Goal: Contribute content: Contribute content

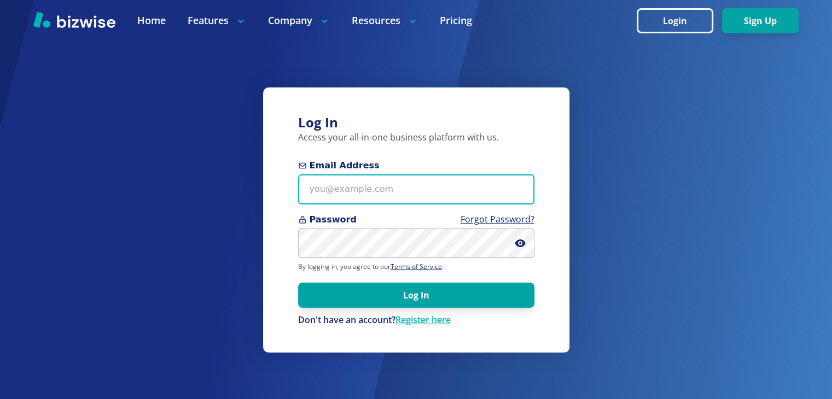
click at [407, 187] on input "Email Address" at bounding box center [416, 190] width 236 height 30
type input "r"
type input "[EMAIL_ADDRESS][DOMAIN_NAME]"
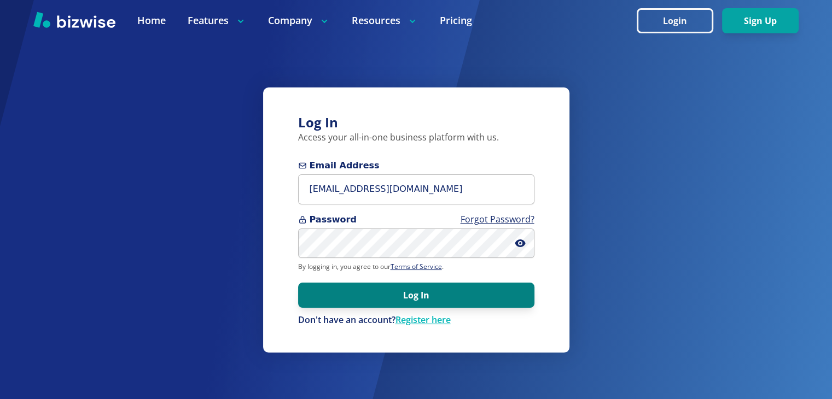
click at [391, 293] on button "Log In" at bounding box center [416, 295] width 236 height 25
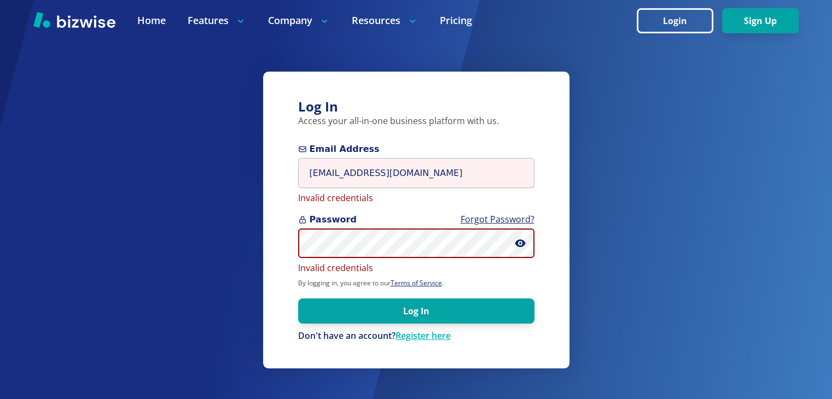
click at [283, 237] on div "Log In Access your all-in-one business platform with us. Email Address robsauto…" at bounding box center [416, 221] width 306 height 298
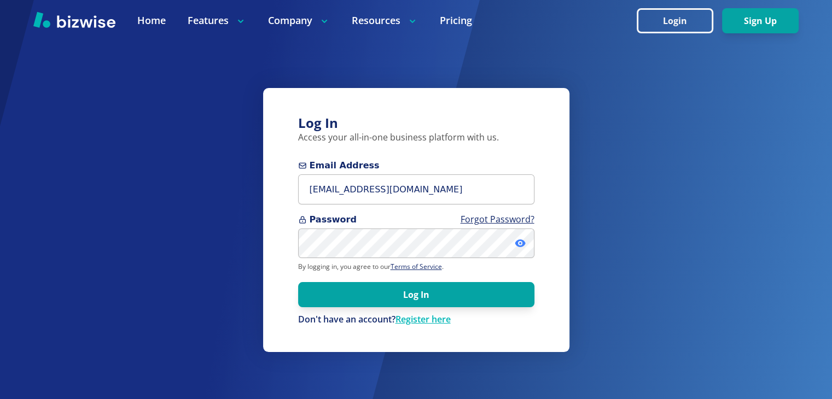
click at [517, 243] on icon at bounding box center [520, 244] width 10 height 8
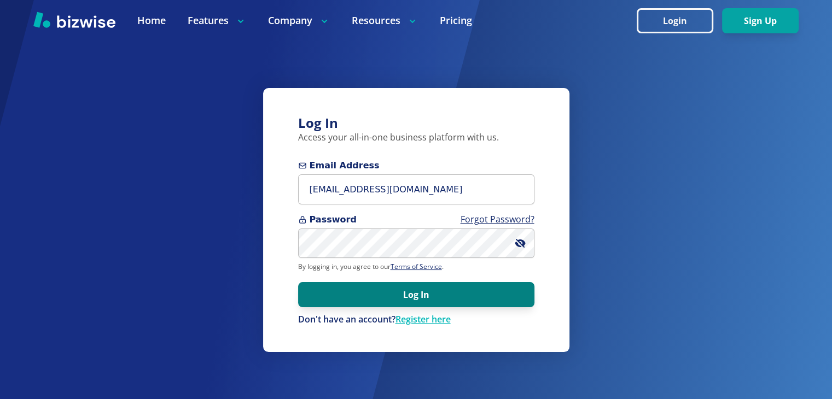
click at [396, 295] on button "Log In" at bounding box center [416, 294] width 236 height 25
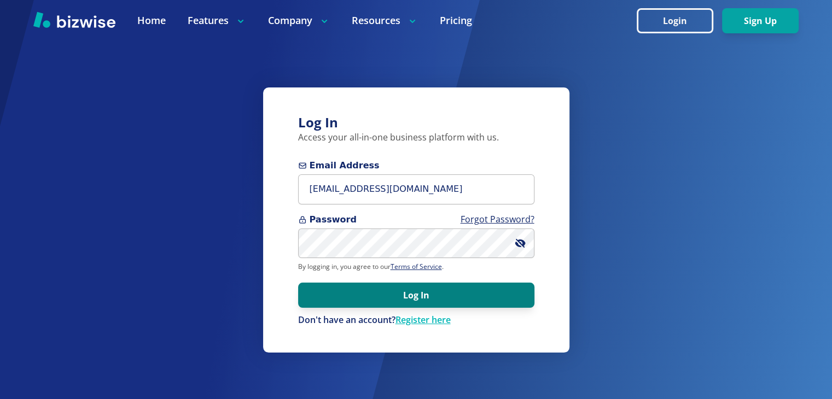
click at [437, 291] on button "Log In" at bounding box center [416, 295] width 236 height 25
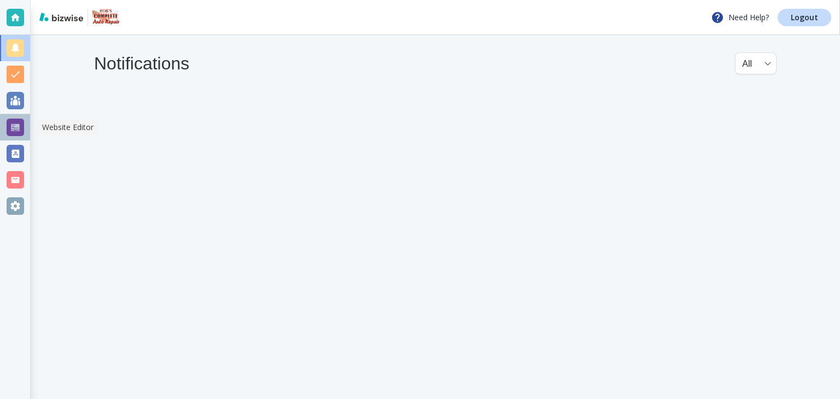
click at [15, 132] on div at bounding box center [16, 128] width 18 height 18
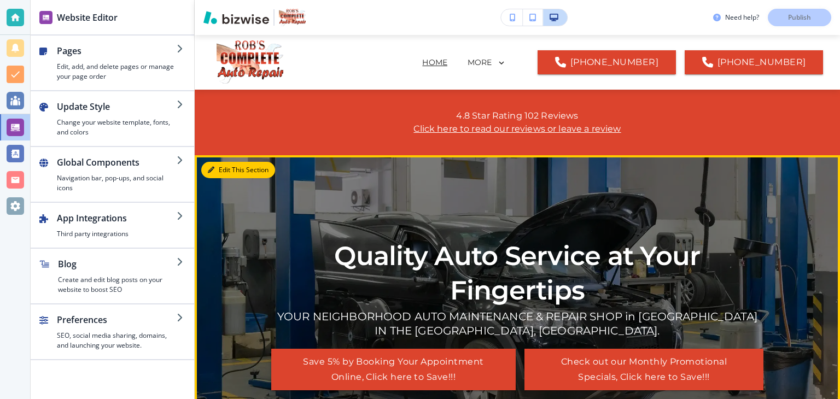
drag, startPoint x: 214, startPoint y: 177, endPoint x: 207, endPoint y: 179, distance: 7.1
click at [208, 177] on div "Edit This Section Quality Auto Service at Your Fingertips YOUR NEIGHBORHOOD AUT…" at bounding box center [518, 314] width 646 height 319
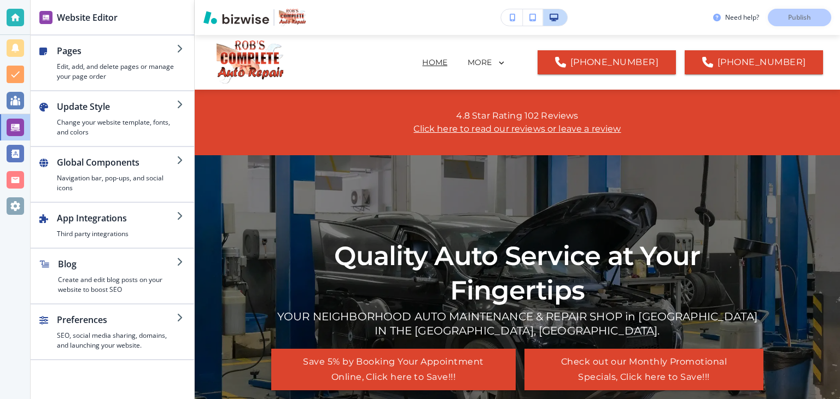
drag, startPoint x: 166, startPoint y: 147, endPoint x: 229, endPoint y: 113, distance: 71.5
click at [197, 124] on div "Website Editor Pages Edit, add, and delete pages or manage your page order Upda…" at bounding box center [436, 199] width 810 height 399
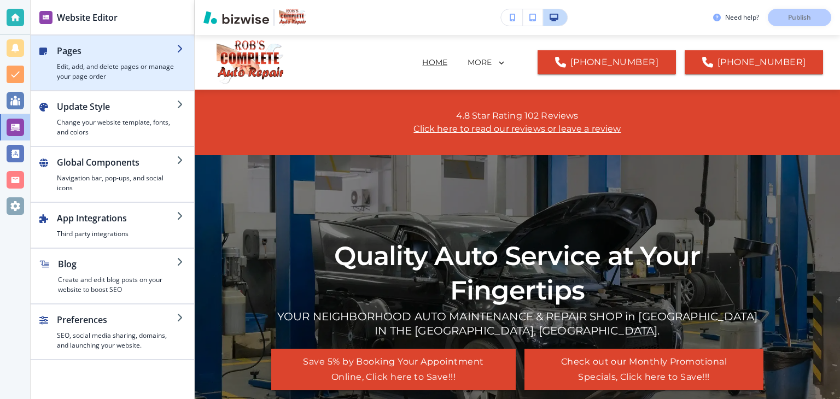
click at [182, 49] on icon "button" at bounding box center [181, 48] width 9 height 9
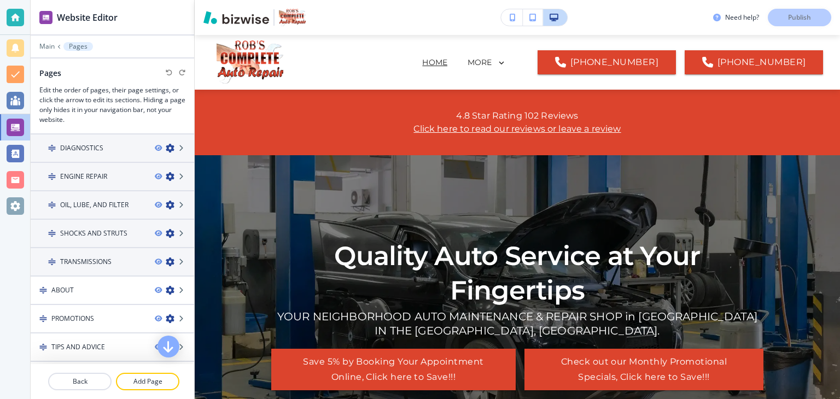
scroll to position [153, 0]
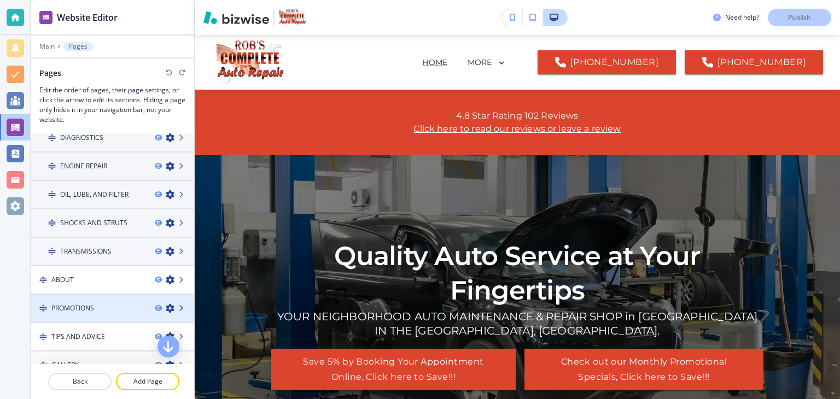
click at [179, 306] on icon at bounding box center [182, 308] width 7 height 7
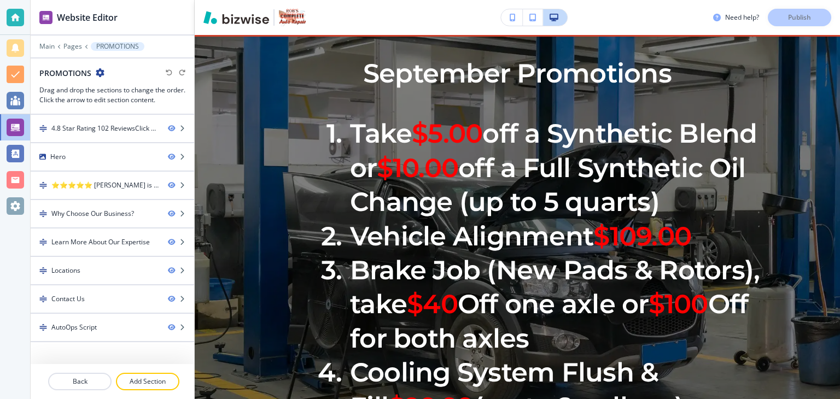
scroll to position [0, 0]
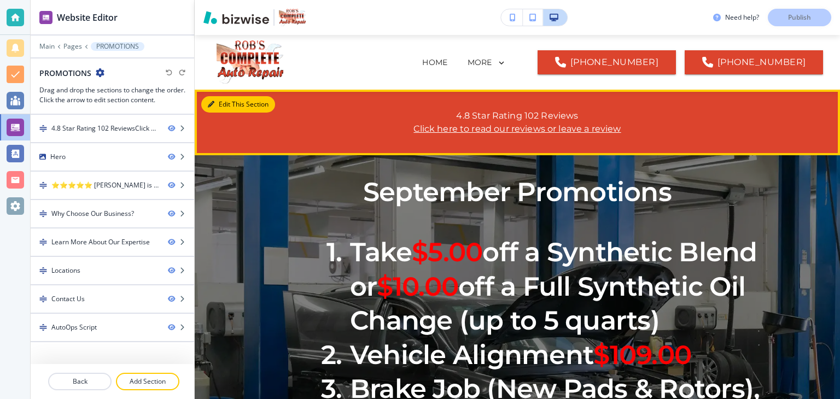
click at [218, 102] on button "Edit This Section" at bounding box center [238, 104] width 74 height 16
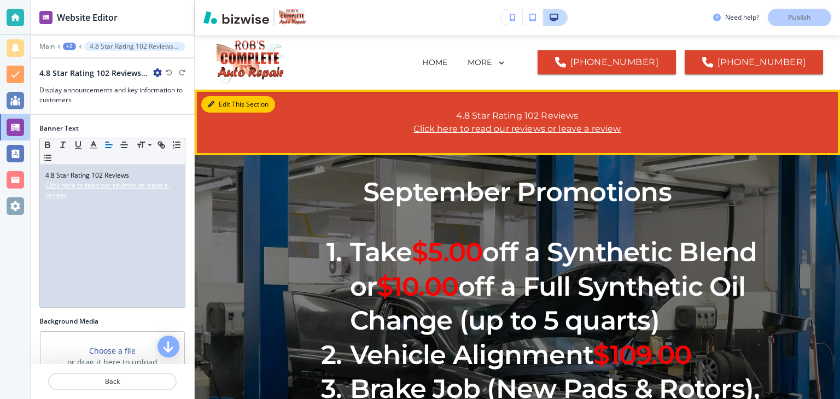
scroll to position [55, 0]
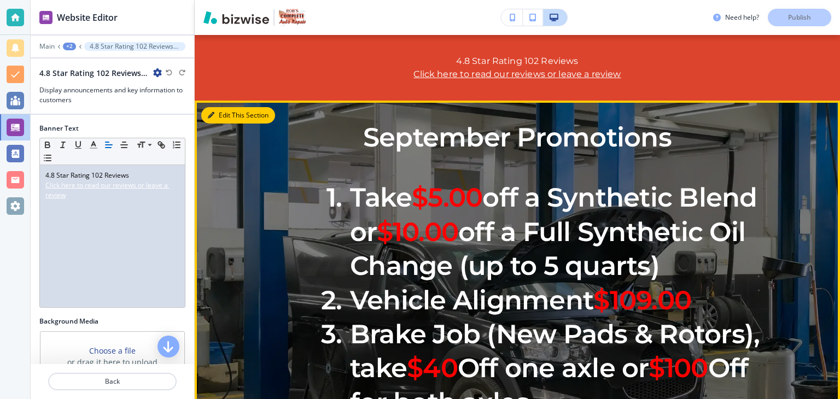
click at [219, 116] on button "Edit This Section" at bounding box center [238, 115] width 74 height 16
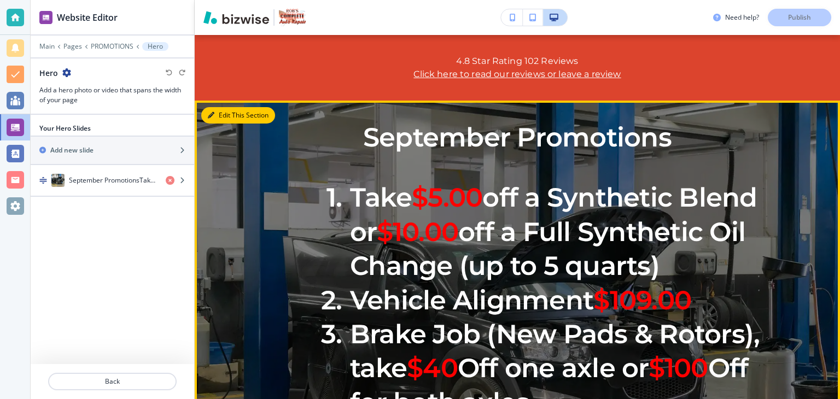
scroll to position [120, 0]
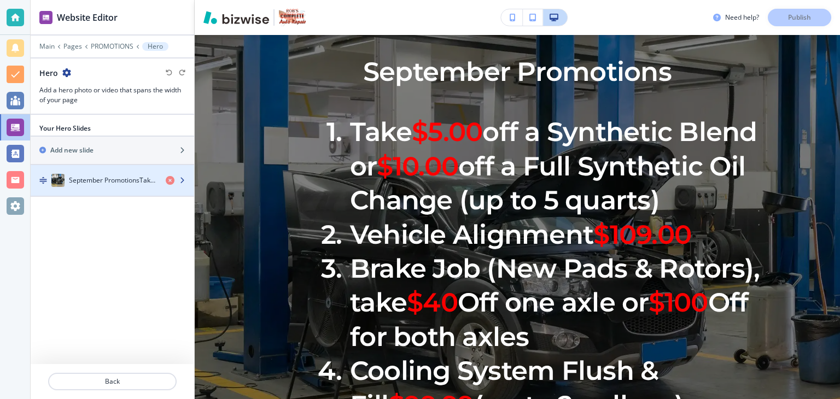
click at [184, 179] on icon "button" at bounding box center [182, 180] width 7 height 7
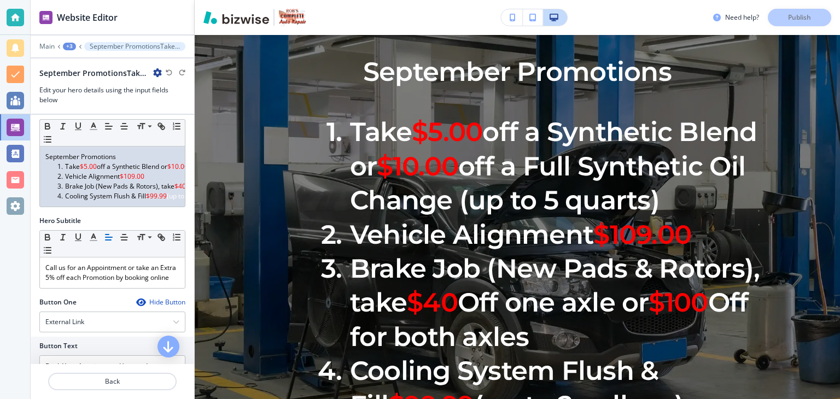
scroll to position [0, 0]
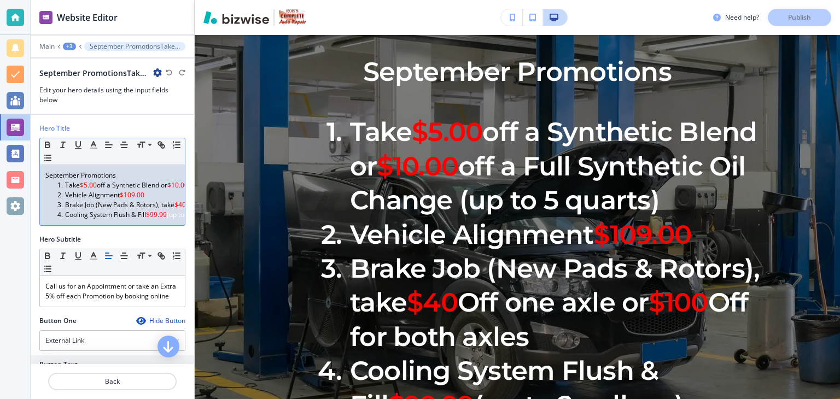
click at [167, 214] on span "$99.99" at bounding box center [156, 214] width 21 height 9
click at [74, 216] on div "September Promotions Take $5.00 off a Synthetic Blend or $10.00 off a Full Synt…" at bounding box center [112, 195] width 145 height 60
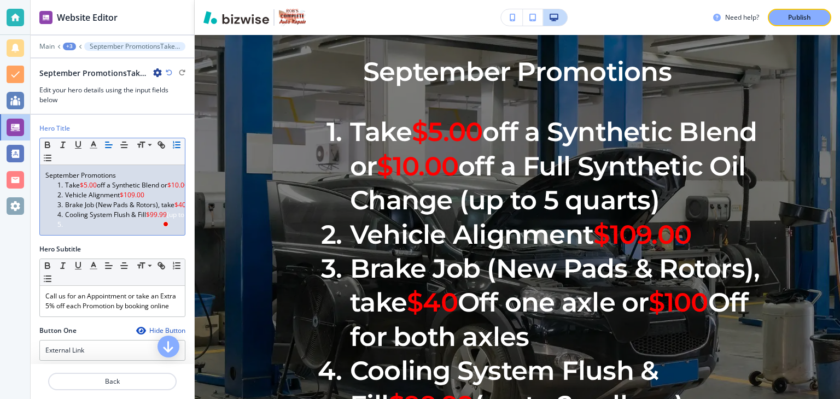
drag, startPoint x: 57, startPoint y: 224, endPoint x: 66, endPoint y: 224, distance: 8.8
click at [66, 224] on li "﻿" at bounding box center [117, 225] width 124 height 10
click at [69, 223] on li "﻿" at bounding box center [117, 225] width 124 height 10
drag, startPoint x: 65, startPoint y: 225, endPoint x: 81, endPoint y: 225, distance: 16.4
click at [81, 225] on li "FREE" at bounding box center [117, 225] width 124 height 10
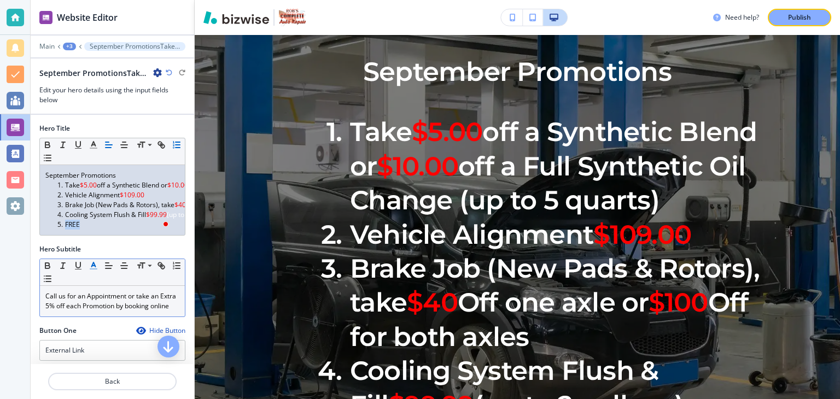
click at [92, 267] on polyline "button" at bounding box center [94, 265] width 4 height 4
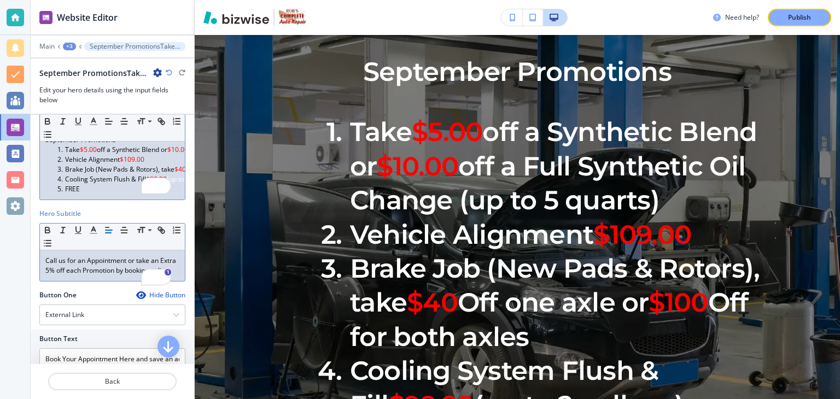
scroll to position [36, 0]
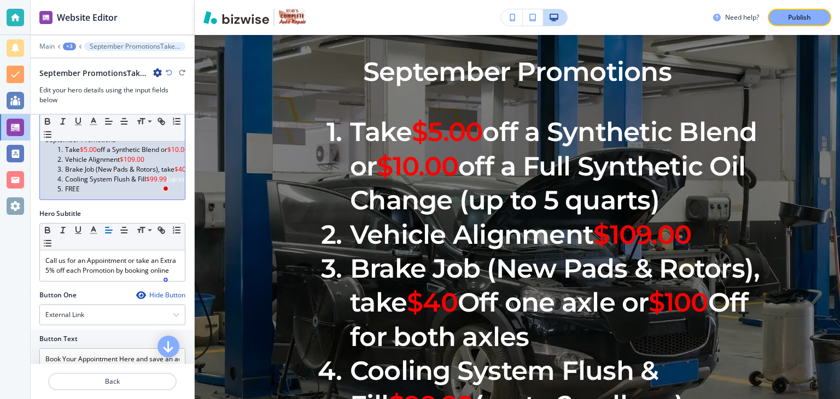
click at [91, 191] on li "FREE" at bounding box center [117, 189] width 124 height 10
drag, startPoint x: 65, startPoint y: 189, endPoint x: 84, endPoint y: 189, distance: 18.6
click at [84, 189] on li "FREE" at bounding box center [117, 189] width 124 height 10
click at [94, 123] on icon "button" at bounding box center [94, 122] width 10 height 10
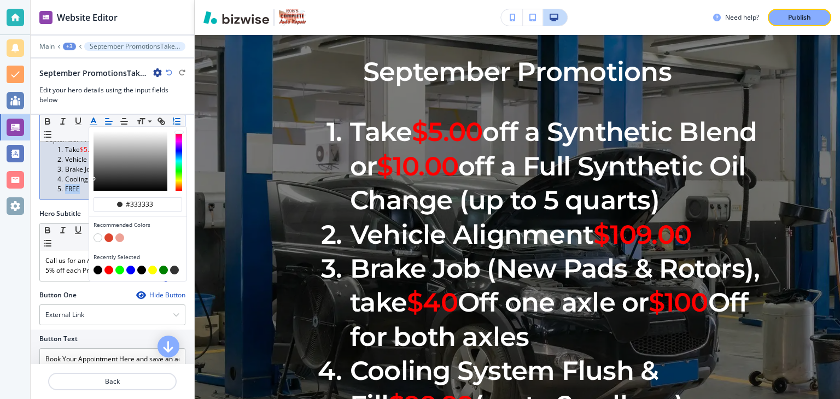
click at [110, 270] on button "button" at bounding box center [109, 270] width 9 height 9
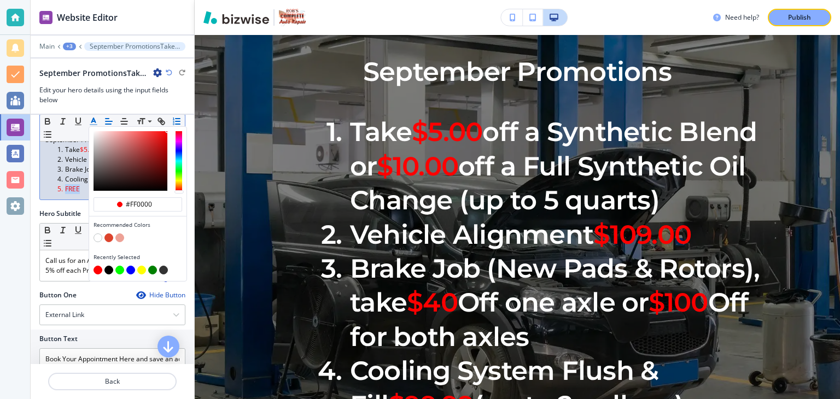
click at [109, 268] on button "button" at bounding box center [109, 270] width 9 height 9
type input "#000000"
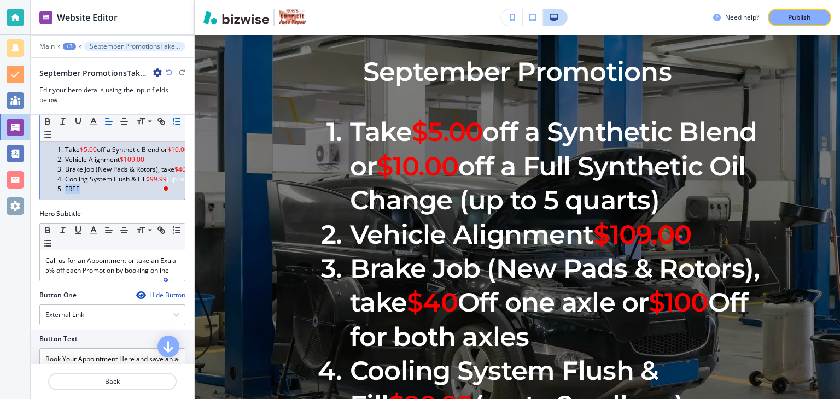
click at [80, 192] on li "FREE" at bounding box center [117, 189] width 124 height 10
drag, startPoint x: 83, startPoint y: 189, endPoint x: 66, endPoint y: 189, distance: 17.5
click at [66, 189] on li "FREE" at bounding box center [117, 189] width 124 height 10
click at [71, 192] on li "FREE" at bounding box center [117, 189] width 124 height 10
click at [94, 235] on icon "button" at bounding box center [94, 230] width 10 height 10
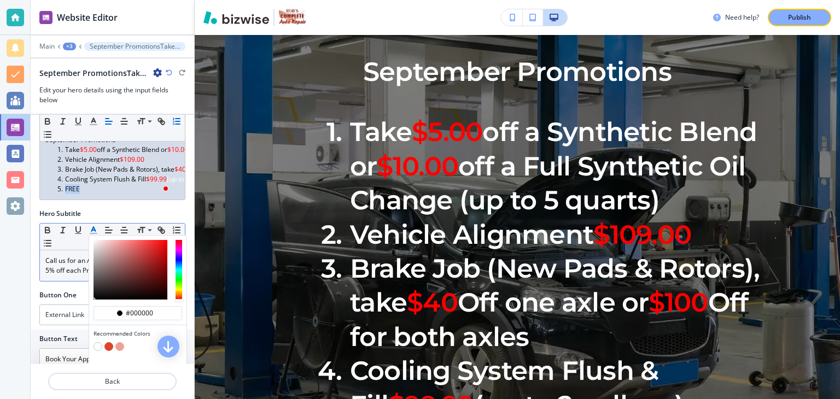
click at [109, 351] on button "button" at bounding box center [109, 347] width 9 height 9
type input "#dc442d"
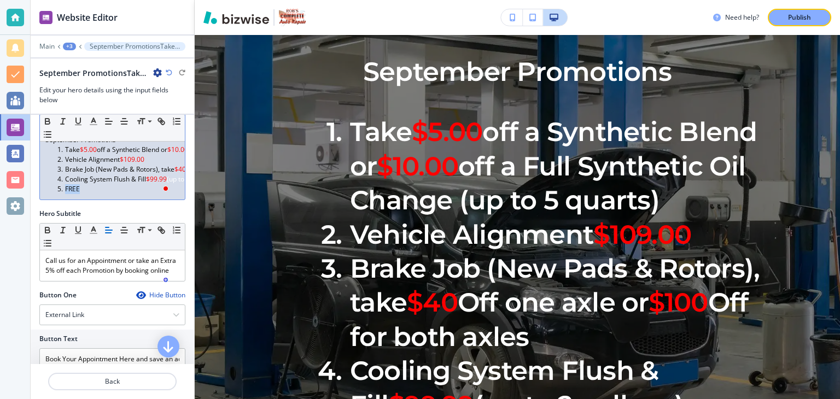
drag, startPoint x: 83, startPoint y: 187, endPoint x: 65, endPoint y: 187, distance: 18.1
click at [65, 187] on li "FREE" at bounding box center [117, 189] width 124 height 10
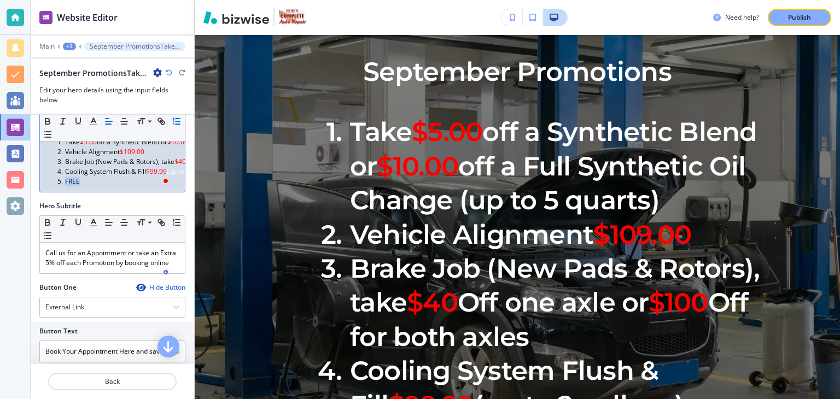
click at [68, 181] on span "FREE" at bounding box center [72, 181] width 15 height 9
click at [96, 228] on icon "button" at bounding box center [94, 223] width 10 height 10
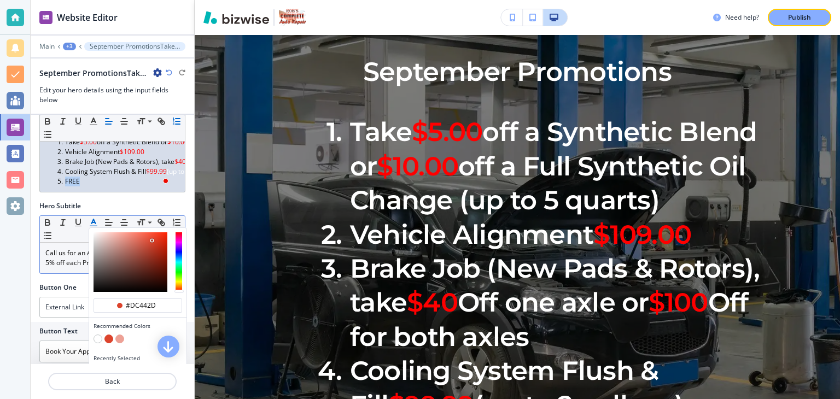
click at [109, 344] on button "button" at bounding box center [109, 339] width 9 height 9
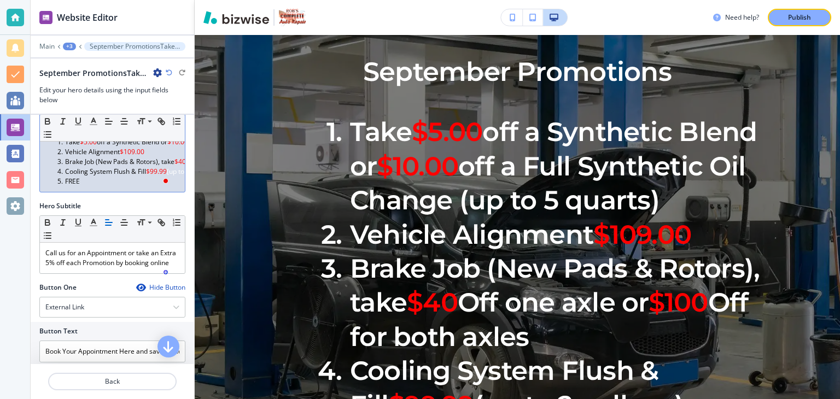
click at [79, 178] on span "FREE" at bounding box center [72, 181] width 15 height 9
drag, startPoint x: 66, startPoint y: 180, endPoint x: 83, endPoint y: 182, distance: 17.6
click at [83, 182] on li "FREE" at bounding box center [117, 182] width 124 height 10
click at [92, 228] on icon "button" at bounding box center [94, 223] width 10 height 10
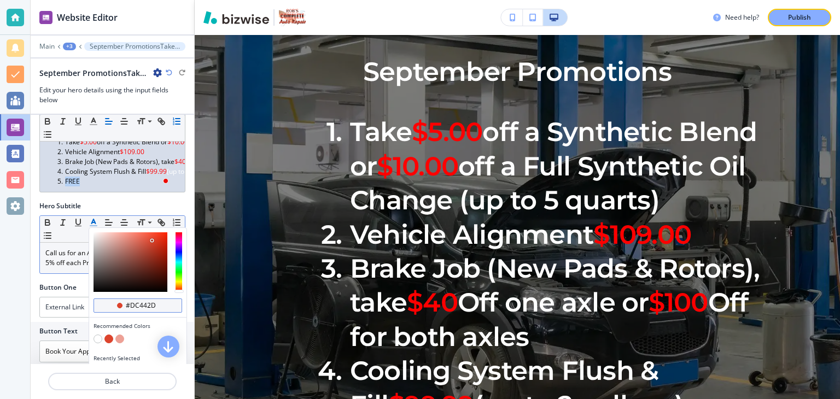
click at [120, 309] on div "button" at bounding box center [119, 305] width 5 height 5
click at [108, 344] on button "button" at bounding box center [109, 339] width 9 height 9
click at [83, 180] on li "FREE" at bounding box center [117, 182] width 124 height 10
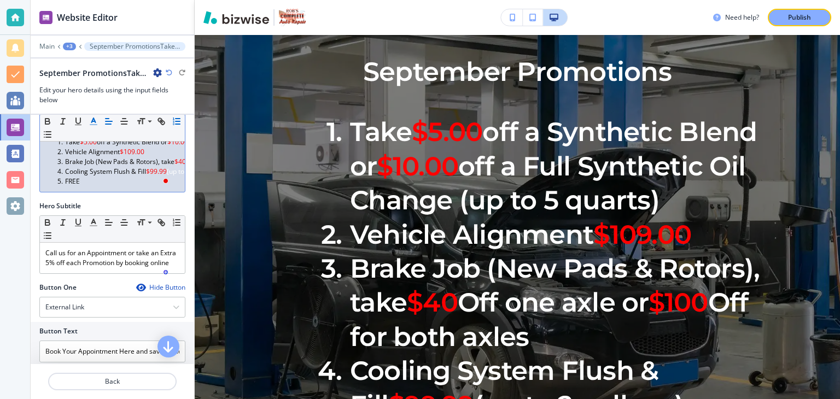
click at [94, 125] on line "button" at bounding box center [93, 125] width 7 height 0
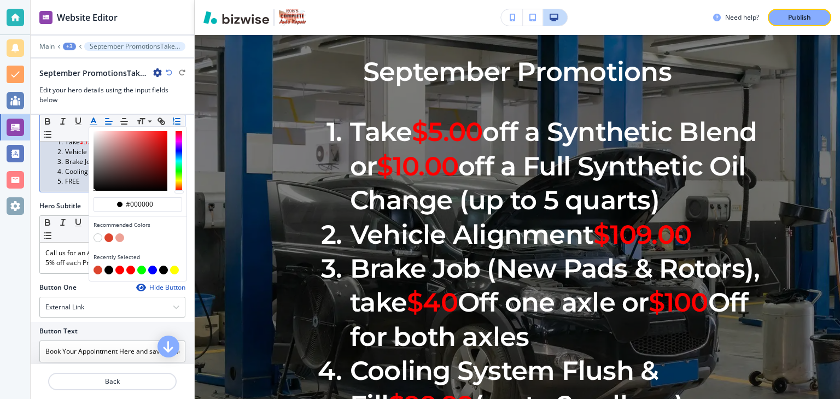
click at [109, 235] on button "button" at bounding box center [109, 238] width 9 height 9
type input "#dc442d"
click at [77, 181] on span "FREE" at bounding box center [72, 181] width 15 height 9
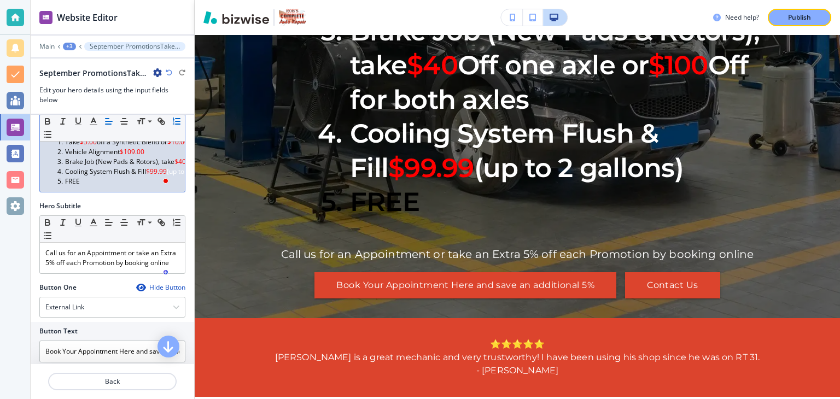
scroll to position [361, 0]
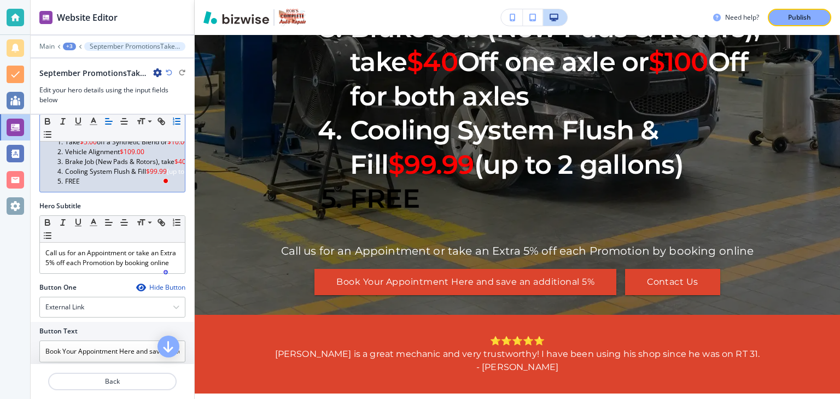
click at [113, 178] on li "FREE" at bounding box center [117, 182] width 124 height 10
drag, startPoint x: 55, startPoint y: 181, endPoint x: 81, endPoint y: 182, distance: 25.8
click at [81, 182] on li "FREE" at bounding box center [117, 182] width 124 height 10
click at [92, 121] on line "button" at bounding box center [93, 121] width 3 height 0
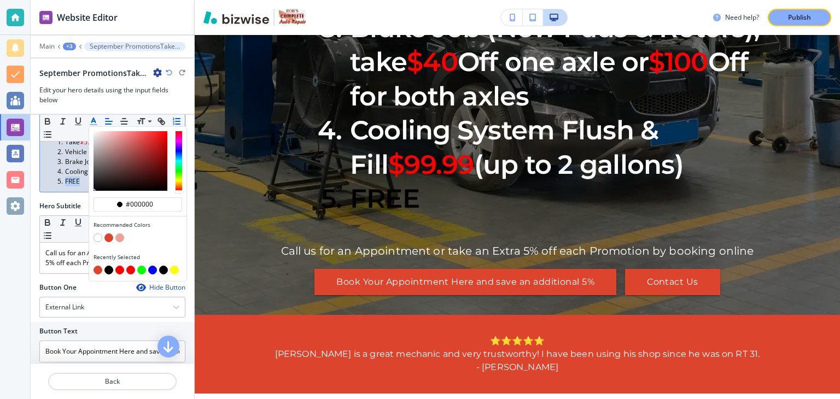
click at [98, 238] on button "button" at bounding box center [98, 238] width 9 height 9
type input "#ffffff"
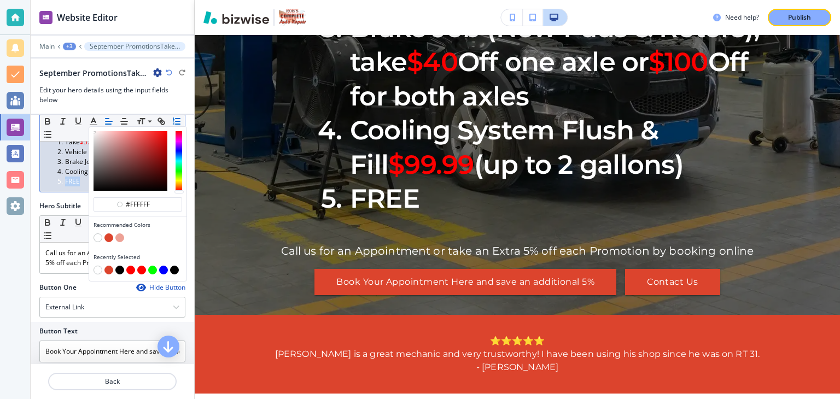
click at [81, 187] on div "September Promotions Take $5.00 off a Synthetic Blend or $10.00 off a Full Synt…" at bounding box center [112, 157] width 145 height 70
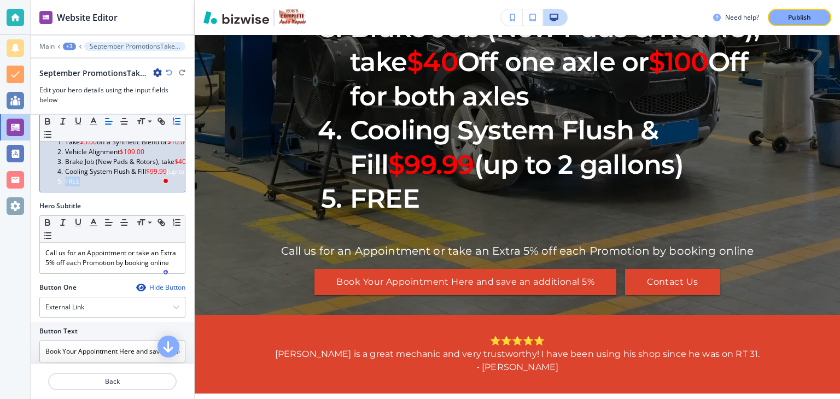
drag, startPoint x: 65, startPoint y: 181, endPoint x: 83, endPoint y: 182, distance: 18.1
click at [83, 182] on li "FREE" at bounding box center [117, 182] width 124 height 10
click at [69, 181] on span "FREE" at bounding box center [72, 181] width 15 height 9
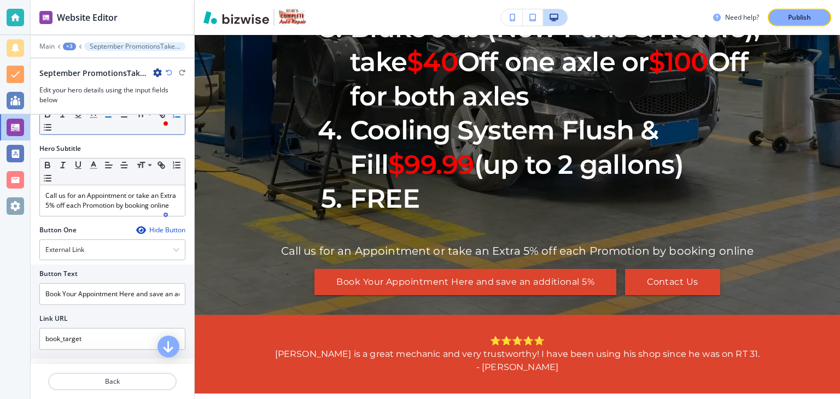
scroll to position [136, 0]
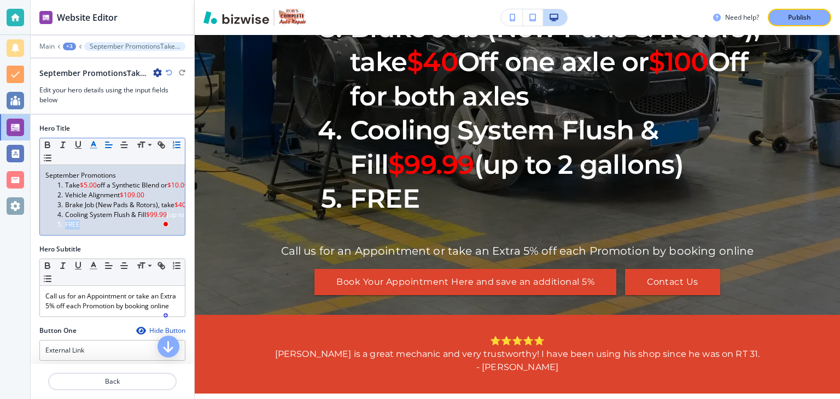
click at [95, 145] on polyline "button" at bounding box center [94, 144] width 4 height 4
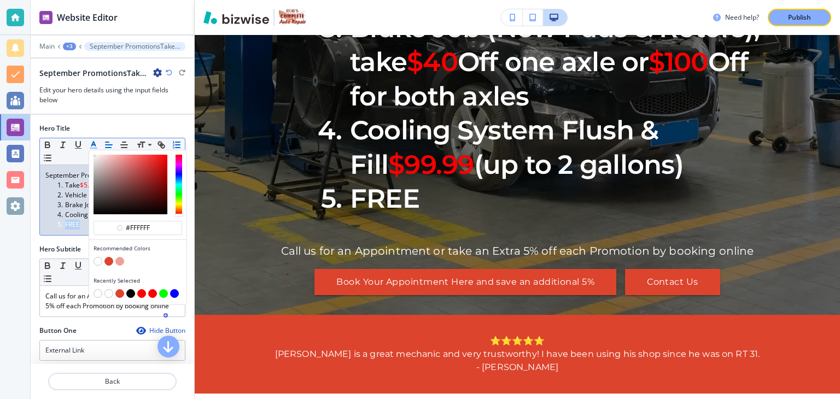
click at [110, 259] on button "button" at bounding box center [109, 261] width 9 height 9
type input "#dc442d"
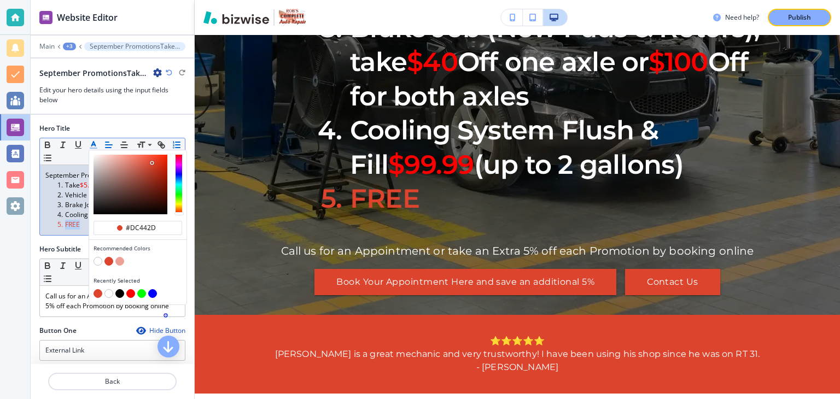
click at [110, 259] on button "button" at bounding box center [109, 261] width 9 height 9
click at [61, 222] on li "FREE" at bounding box center [117, 225] width 124 height 10
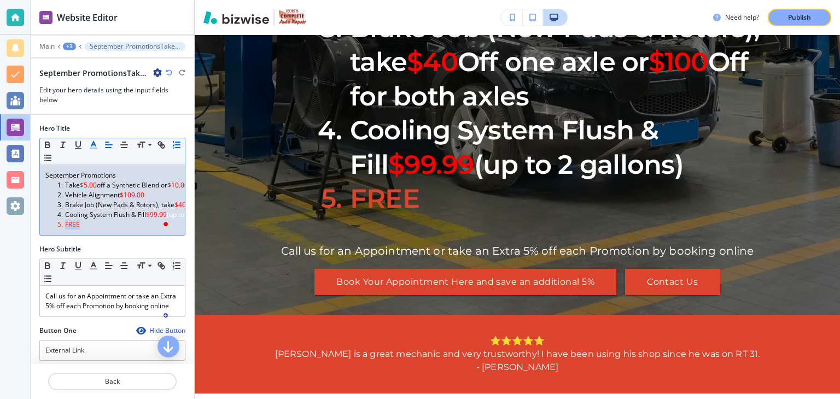
click at [93, 146] on icon "button" at bounding box center [94, 145] width 10 height 10
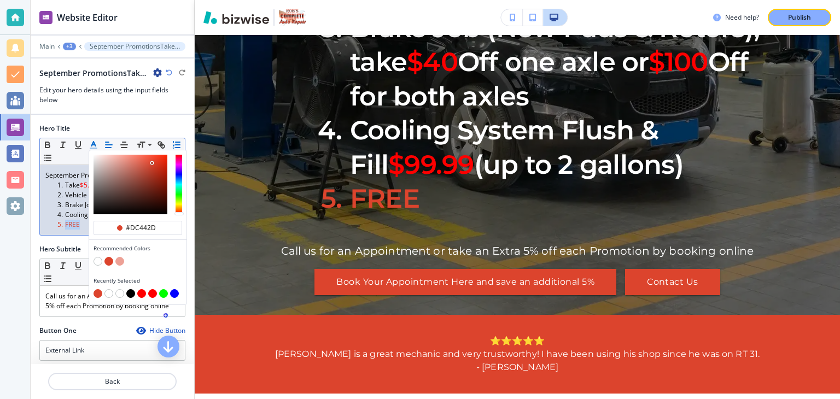
click at [98, 260] on button "button" at bounding box center [98, 261] width 9 height 9
type input "#ffffff"
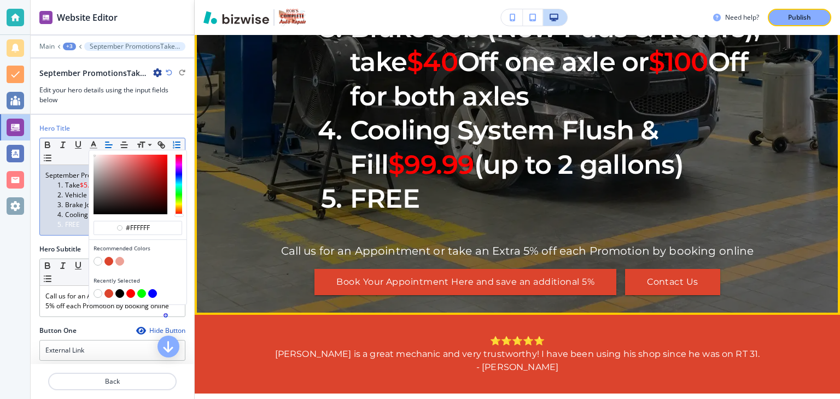
click at [420, 216] on li "FREE" at bounding box center [537, 199] width 453 height 34
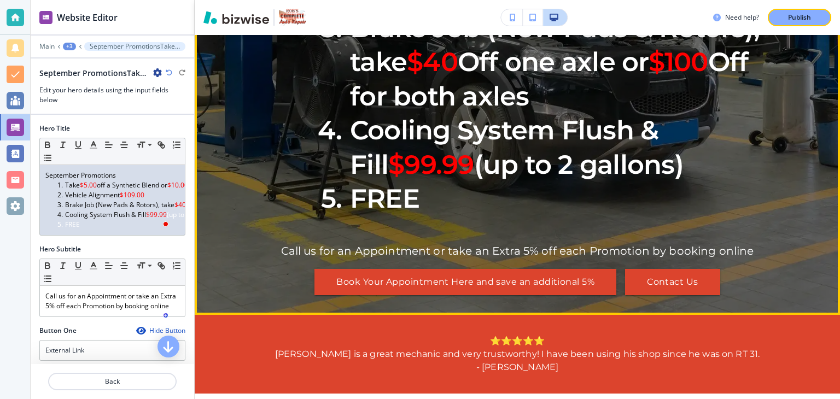
click at [416, 216] on li "FREE" at bounding box center [537, 199] width 453 height 34
click at [414, 214] on span "FREE" at bounding box center [384, 199] width 69 height 32
drag, startPoint x: 350, startPoint y: 237, endPoint x: 418, endPoint y: 237, distance: 67.9
click at [418, 216] on li "FREE" at bounding box center [537, 199] width 453 height 34
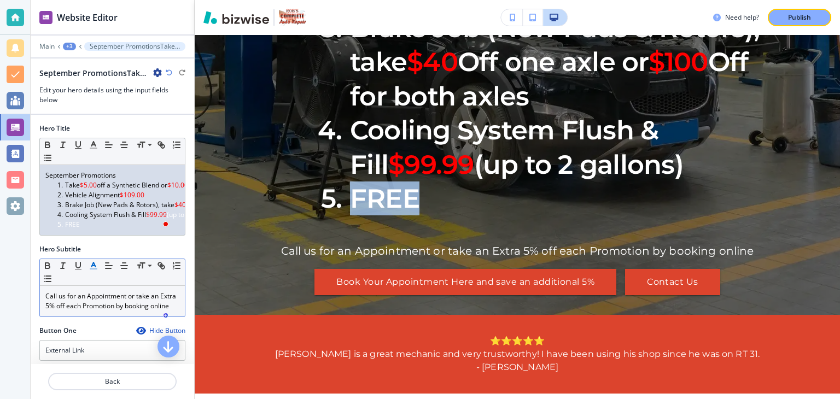
drag, startPoint x: 403, startPoint y: 233, endPoint x: 95, endPoint y: 274, distance: 310.8
click at [95, 271] on icon "button" at bounding box center [94, 266] width 10 height 10
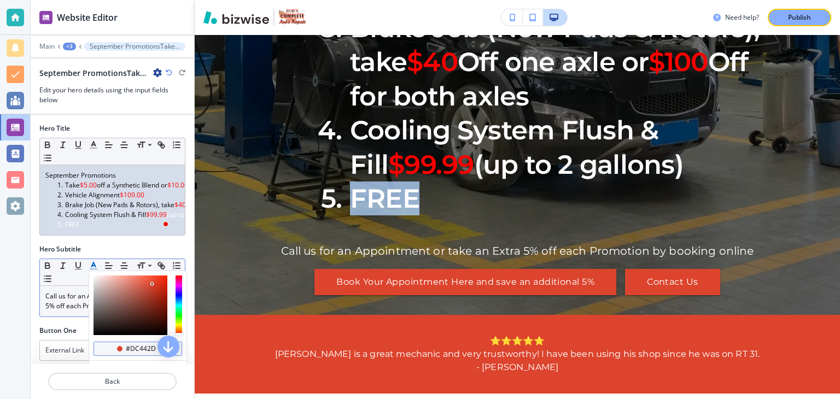
click at [120, 352] on div "button" at bounding box center [119, 348] width 5 height 5
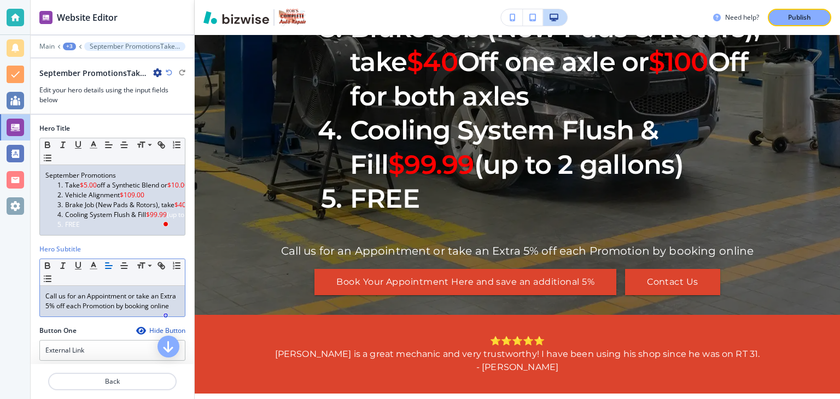
scroll to position [45, 0]
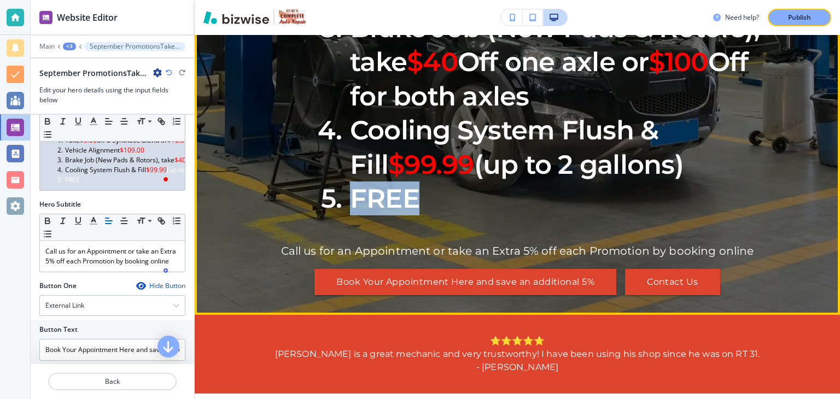
drag, startPoint x: 348, startPoint y: 233, endPoint x: 424, endPoint y: 235, distance: 75.6
click at [424, 216] on li "FREE" at bounding box center [537, 199] width 453 height 34
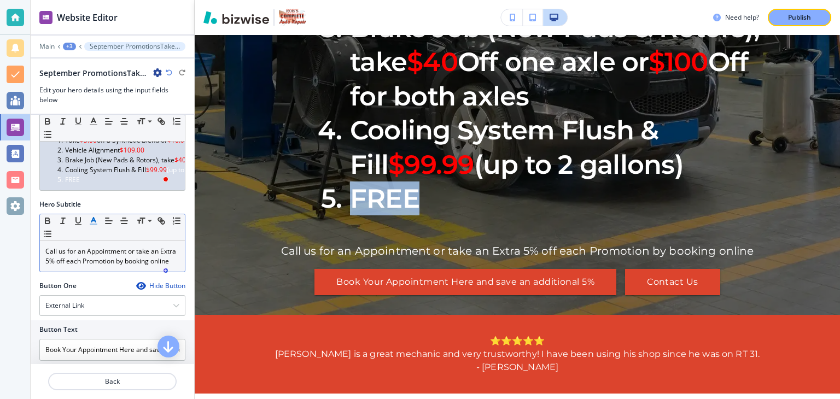
click at [94, 221] on line "button" at bounding box center [93, 221] width 3 height 0
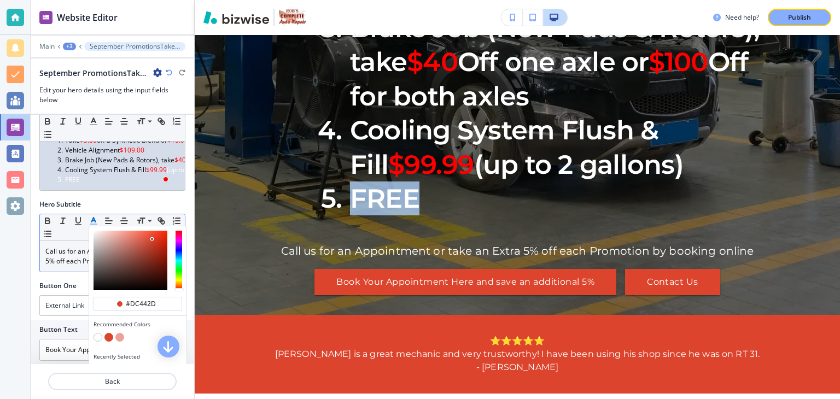
click at [107, 342] on button "button" at bounding box center [109, 337] width 9 height 9
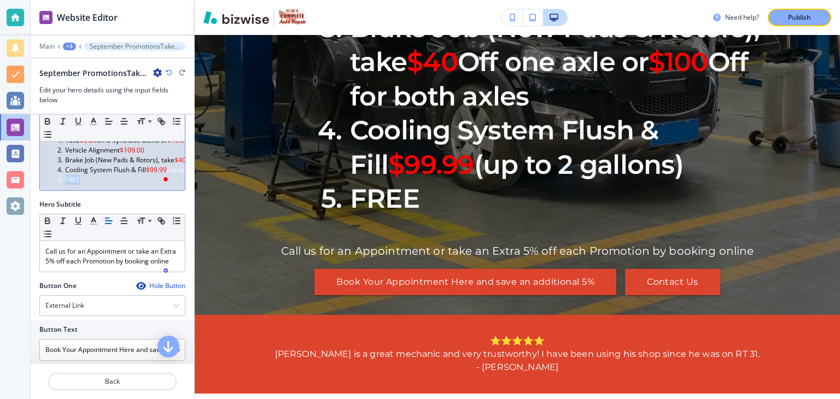
drag, startPoint x: 66, startPoint y: 181, endPoint x: 84, endPoint y: 181, distance: 18.1
click at [84, 181] on li "FREE" at bounding box center [117, 180] width 124 height 10
click at [164, 177] on div "2" at bounding box center [163, 176] width 12 height 12
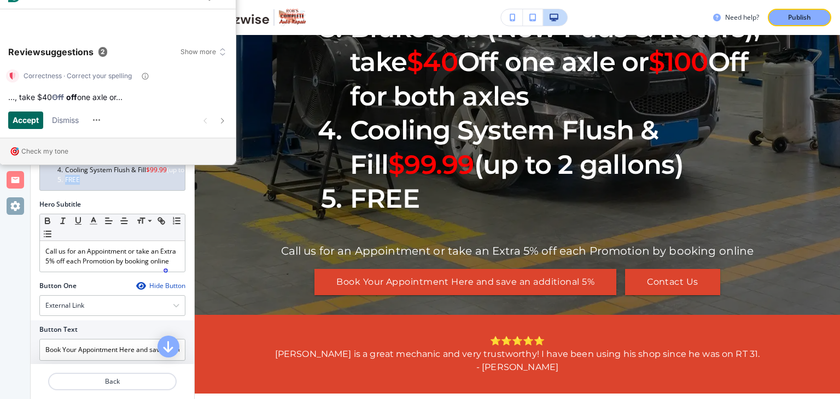
click at [24, 121] on span "Accept" at bounding box center [26, 120] width 26 height 12
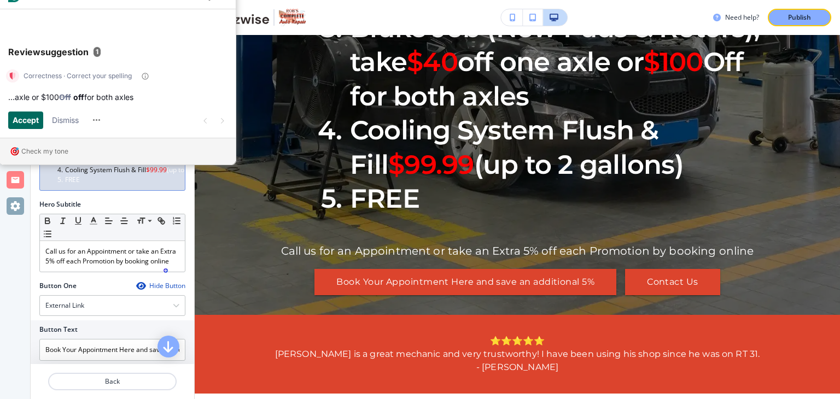
scroll to position [42, 0]
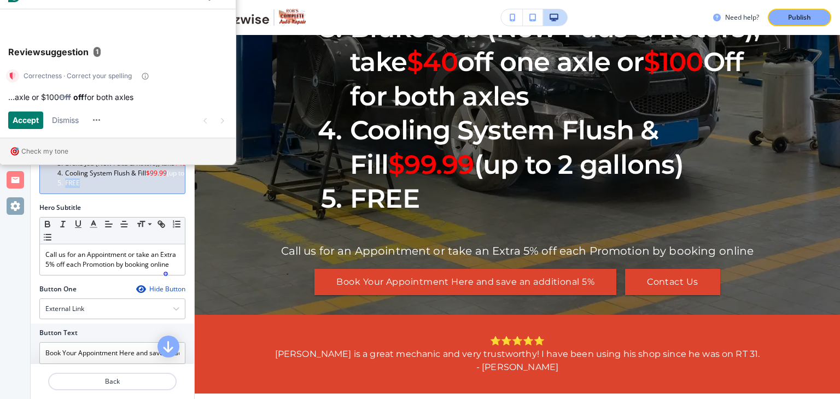
drag, startPoint x: 63, startPoint y: 183, endPoint x: 81, endPoint y: 184, distance: 17.5
click at [81, 184] on li "FREE" at bounding box center [117, 183] width 124 height 10
drag, startPoint x: 72, startPoint y: 183, endPoint x: 62, endPoint y: 184, distance: 9.4
click at [62, 184] on li "FREE" at bounding box center [117, 183] width 124 height 10
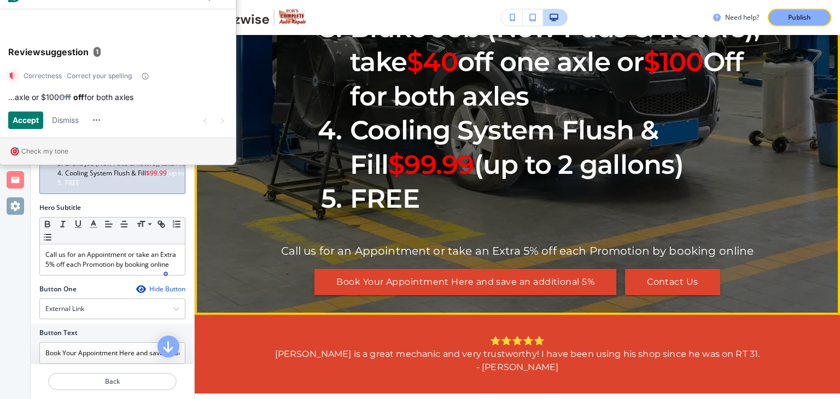
click at [318, 242] on h1 "September Promotions Take $5.00 off a Synthetic Blend or $10.00 off a Full Synt…" at bounding box center [517, 28] width 492 height 428
click at [425, 216] on li "FREE" at bounding box center [537, 199] width 453 height 34
click at [412, 214] on span "FREE" at bounding box center [384, 199] width 69 height 32
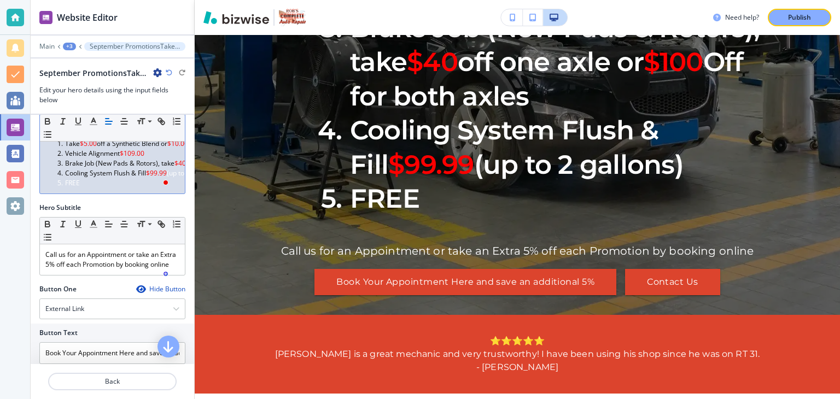
click at [94, 183] on li "FREE" at bounding box center [117, 183] width 124 height 10
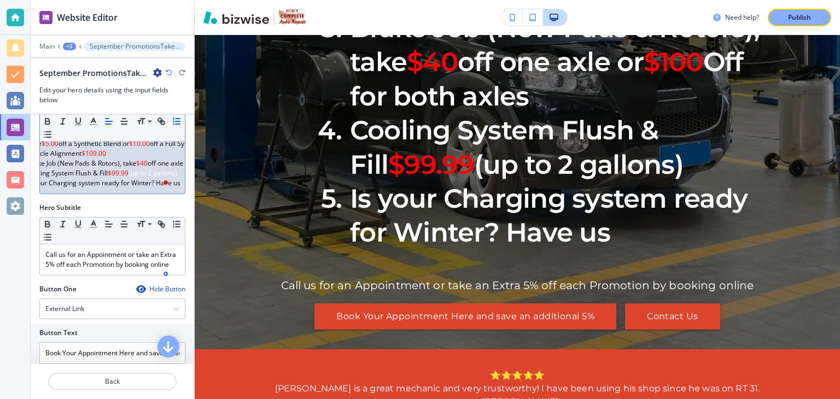
scroll to position [0, 42]
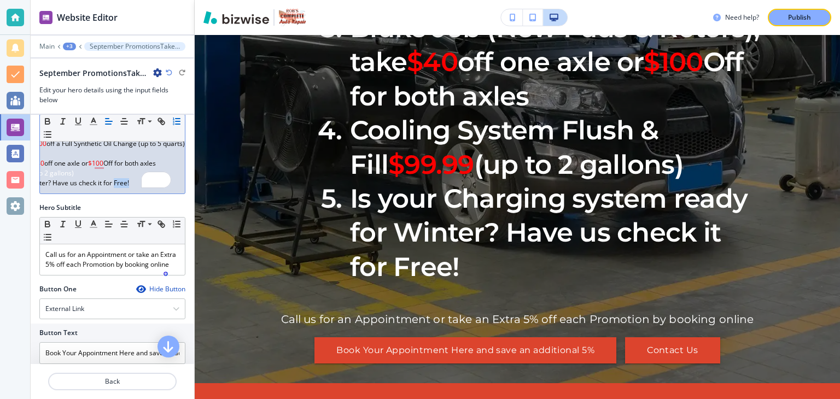
drag, startPoint x: 98, startPoint y: 183, endPoint x: 114, endPoint y: 183, distance: 15.3
click at [114, 183] on div "September Promotions Take $5.00 off a Synthetic Blend or $10.00 off a Full Synt…" at bounding box center [112, 159] width 145 height 70
click at [94, 123] on icon "button" at bounding box center [94, 122] width 10 height 10
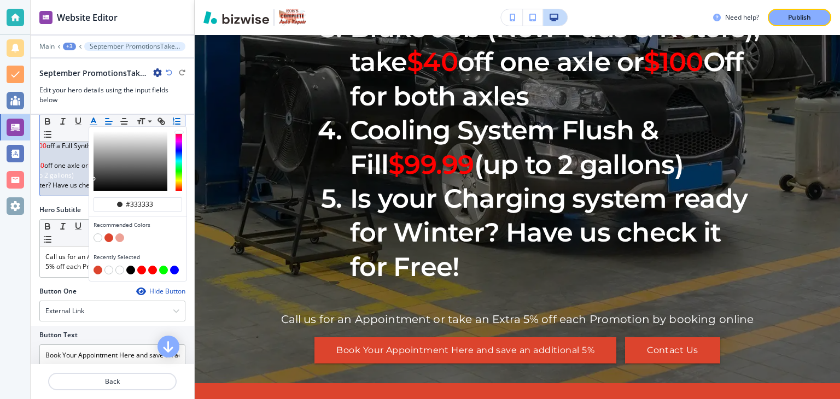
click at [96, 267] on button "button" at bounding box center [98, 270] width 9 height 9
type input "#dc442d"
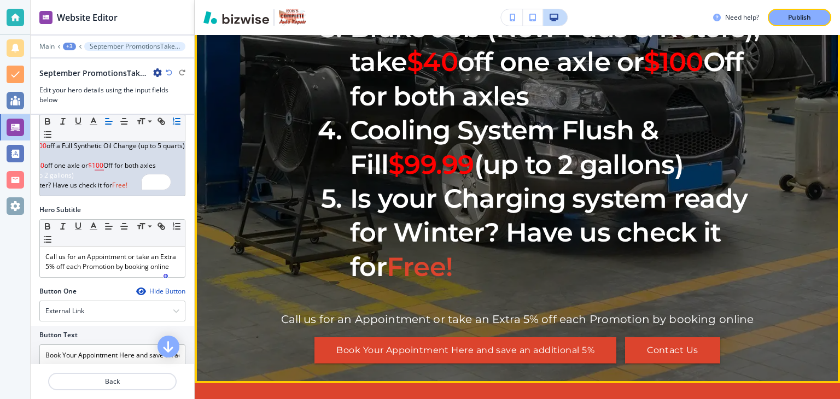
click at [468, 284] on li "Is your Charging system ready for Winter? Have us check it for Free!" at bounding box center [537, 233] width 453 height 102
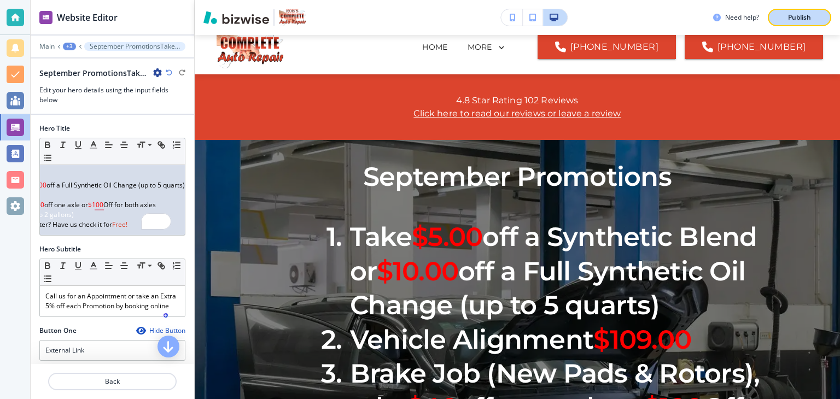
click at [794, 18] on p "Publish" at bounding box center [799, 18] width 23 height 10
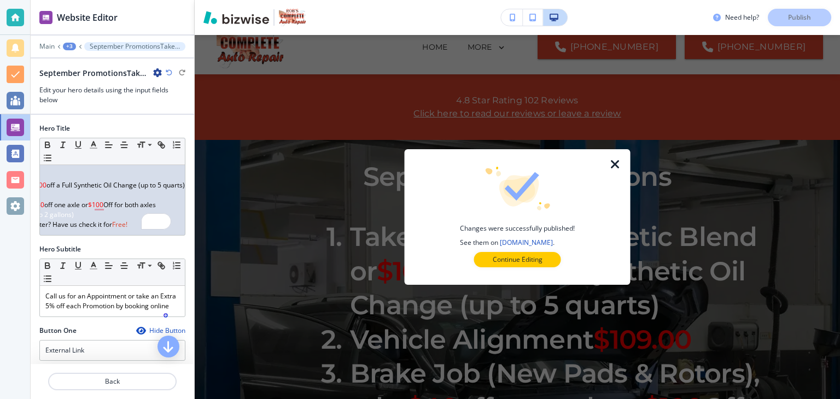
click at [610, 165] on icon "button" at bounding box center [615, 164] width 13 height 13
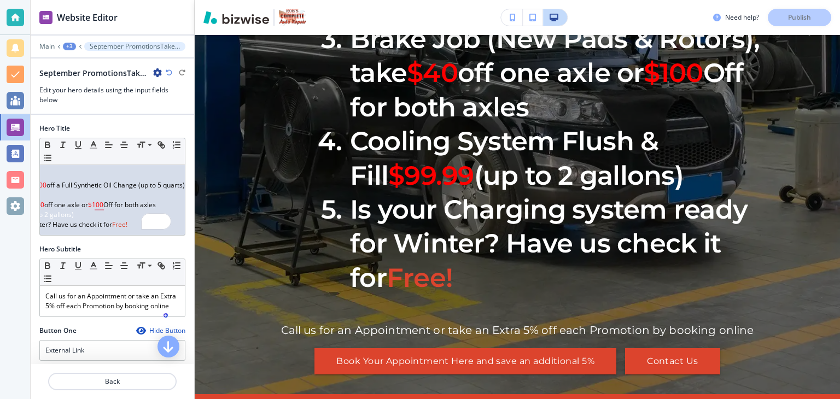
scroll to position [361, 0]
